Goal: Find specific page/section: Find specific page/section

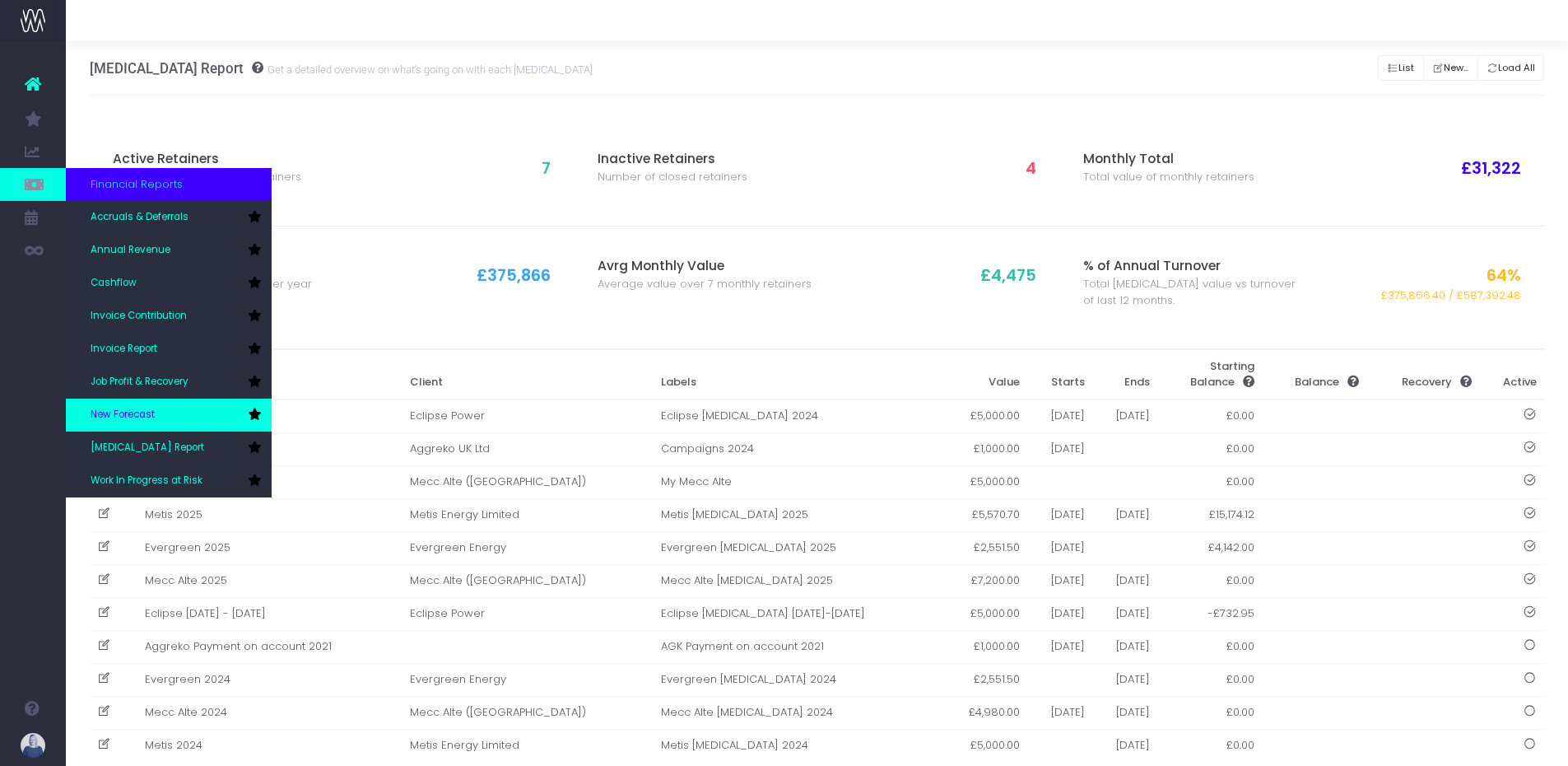
click at [137, 410] on span "New Forecast" at bounding box center [122, 415] width 64 height 14
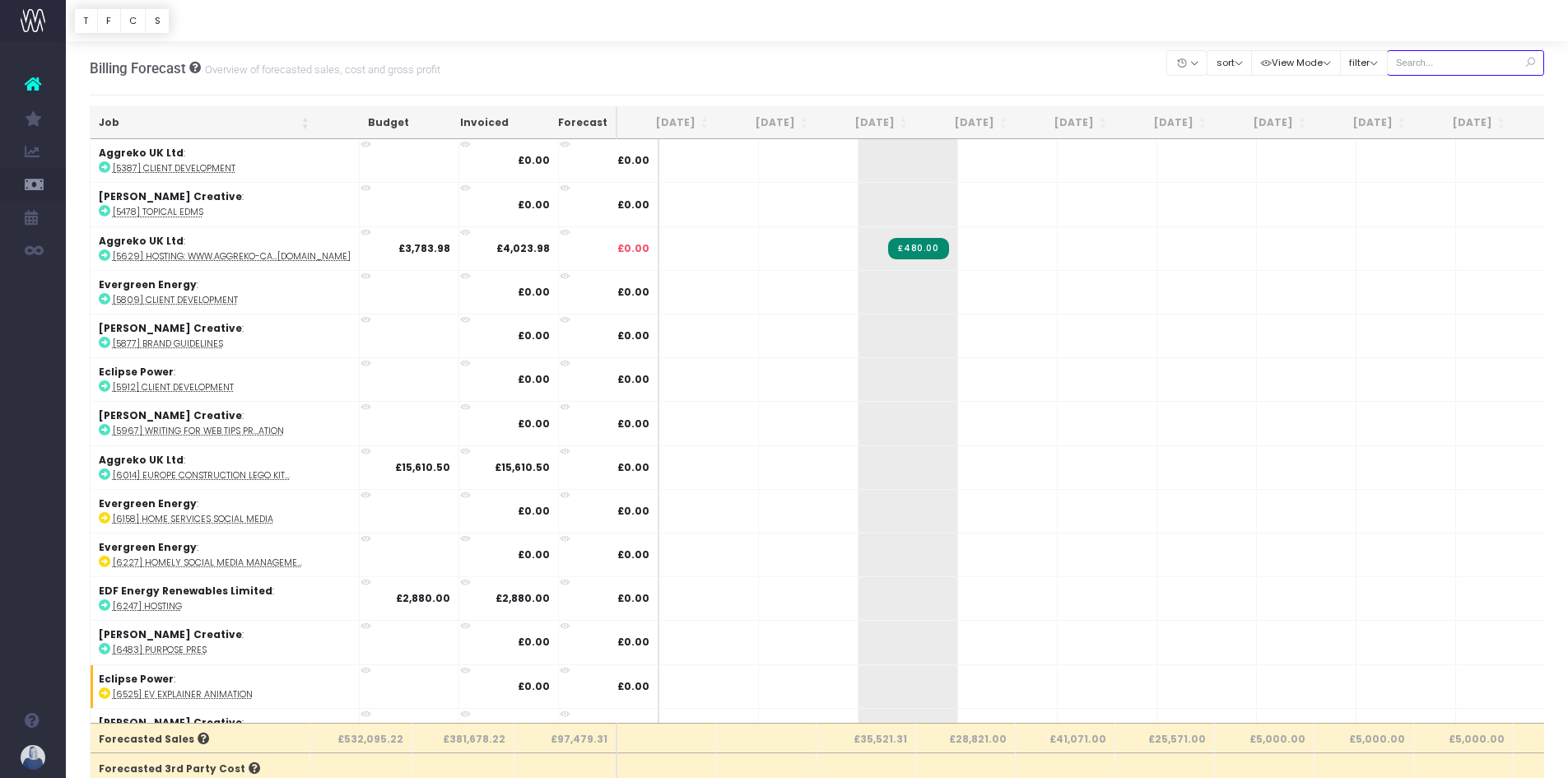
click at [1450, 66] on input "text" at bounding box center [1466, 63] width 158 height 25
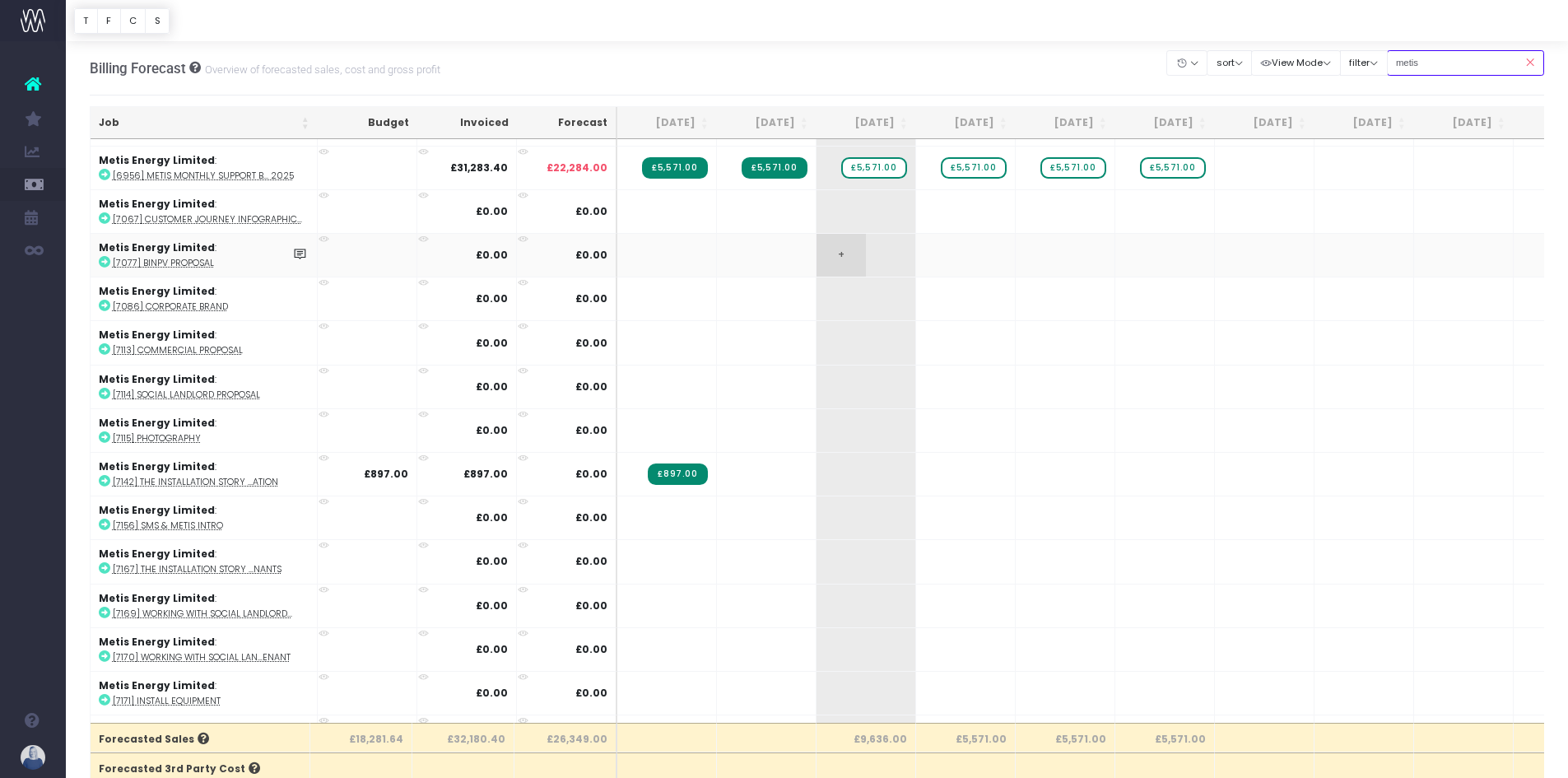
scroll to position [82, 0]
type input "metis"
